Goal: Transaction & Acquisition: Purchase product/service

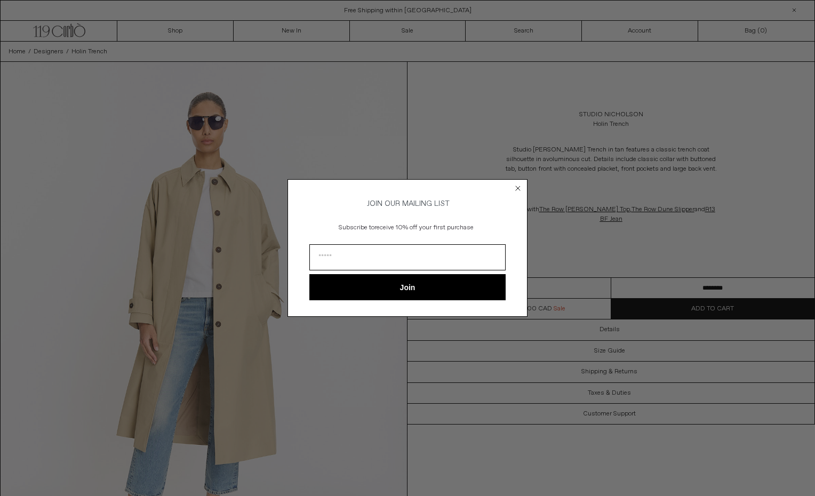
click at [515, 185] on circle "Close dialog" at bounding box center [518, 188] width 10 height 10
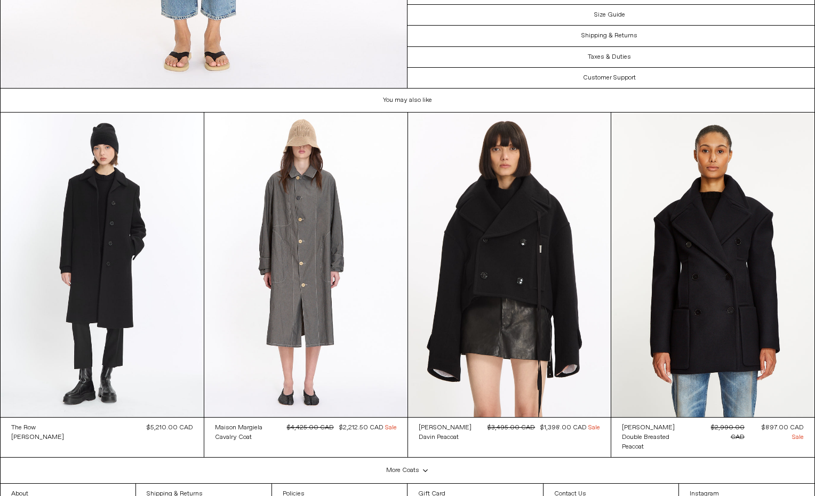
scroll to position [2542, 0]
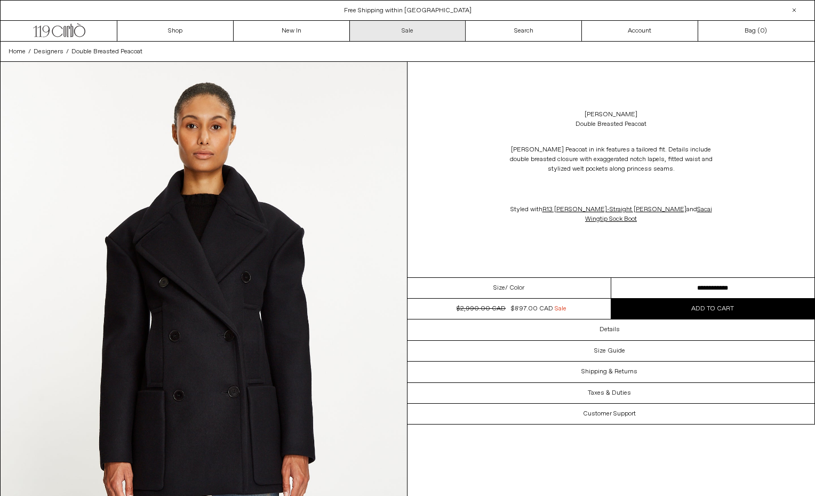
click at [421, 29] on link "Sale" at bounding box center [408, 31] width 116 height 20
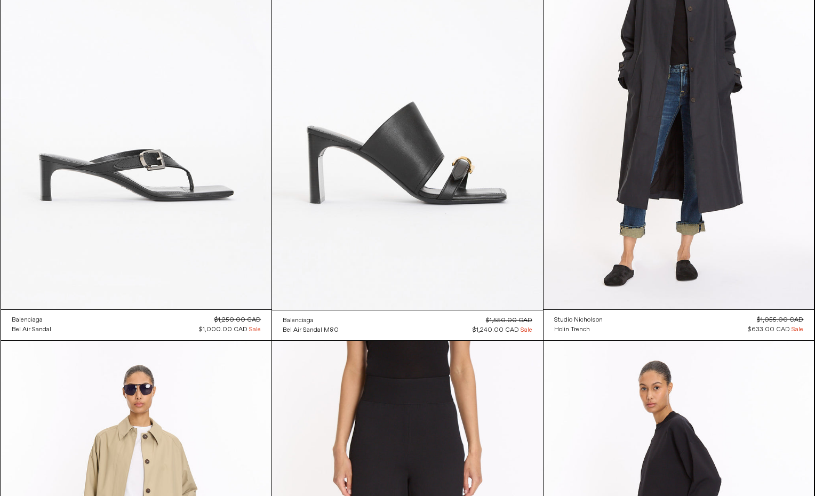
scroll to position [2711, 0]
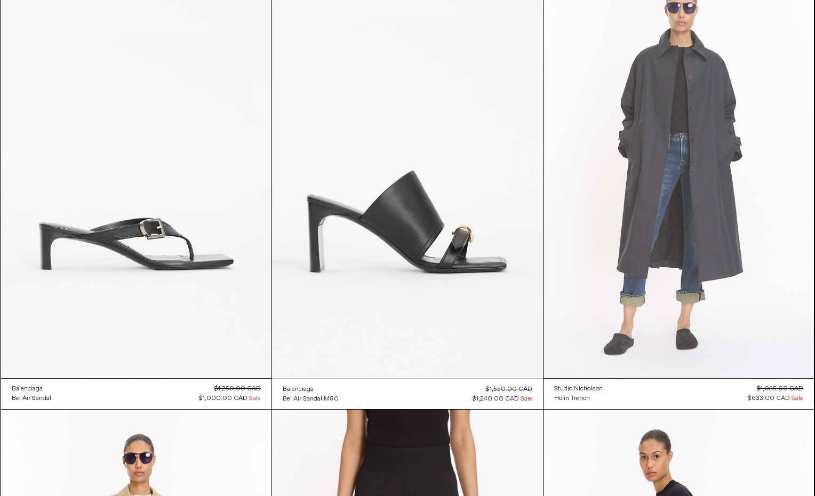
click at [664, 285] on at bounding box center [678, 175] width 271 height 406
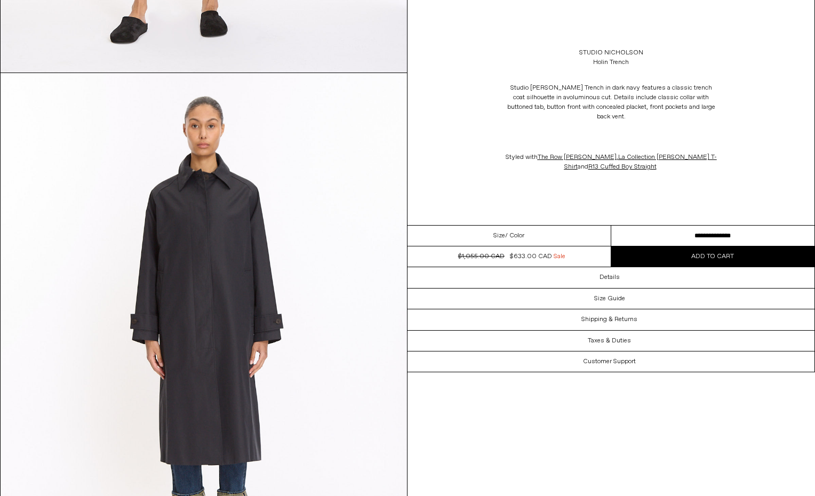
scroll to position [500, 0]
